Goal: Information Seeking & Learning: Find specific fact

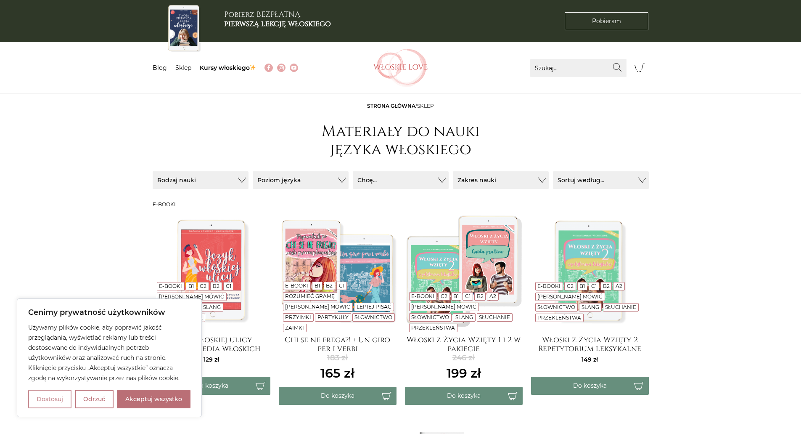
click at [58, 398] on button "Dostosuj" at bounding box center [49, 398] width 43 height 19
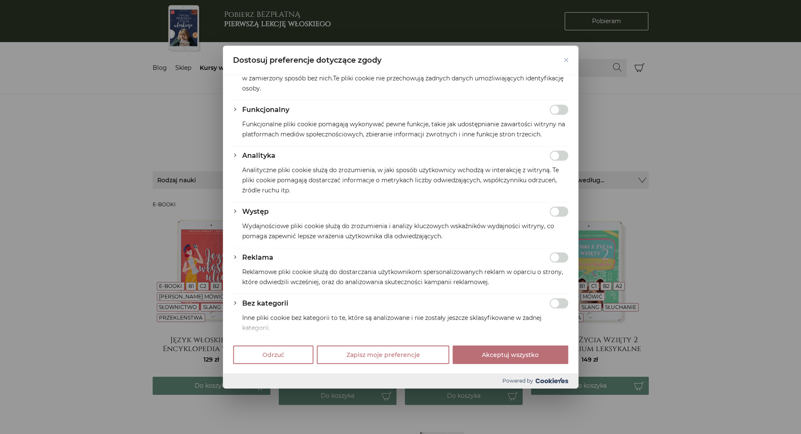
scroll to position [108, 0]
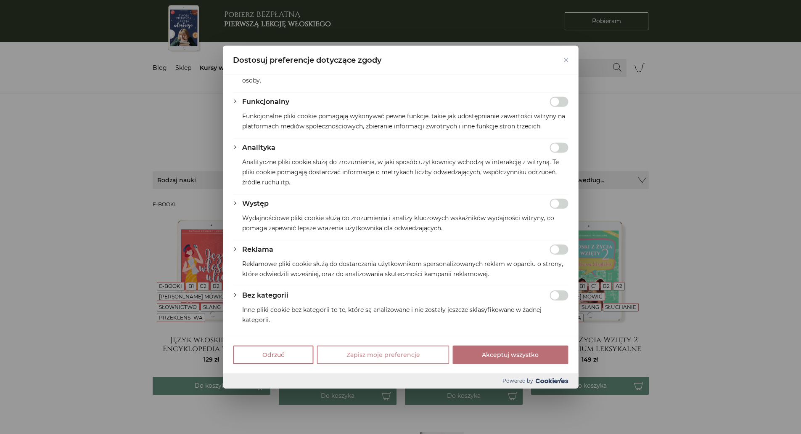
click at [399, 355] on button "Zapisz moje preferencje" at bounding box center [383, 354] width 132 height 19
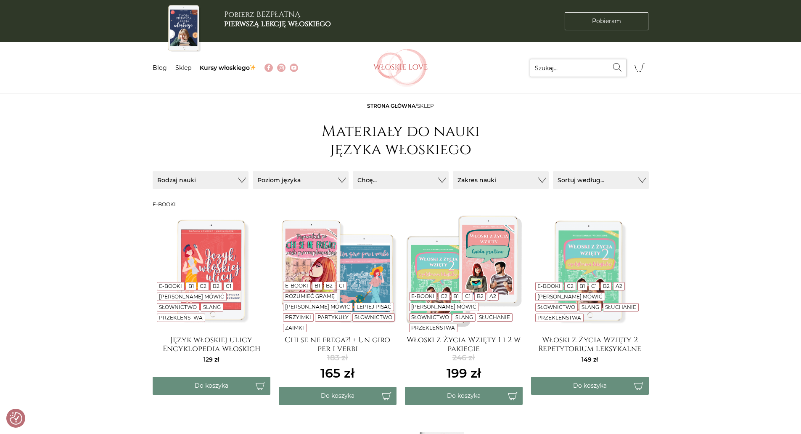
click at [574, 65] on input "Szukaj..." at bounding box center [578, 68] width 97 height 18
paste input "La donna scomparsa"
type input "La donna scomparsa"
click at [617, 64] on icon "submit" at bounding box center [617, 67] width 8 height 8
